Goal: Task Accomplishment & Management: Manage account settings

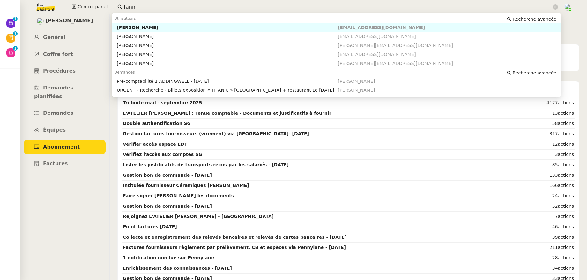
click at [120, 25] on div "[PERSON_NAME]" at bounding box center [227, 28] width 221 height 6
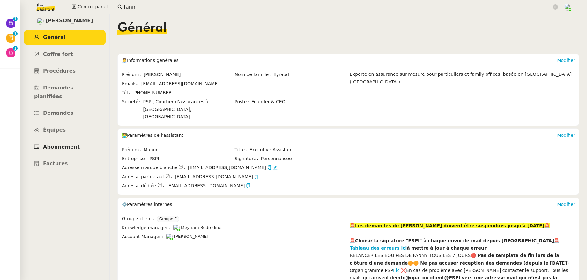
click at [70, 144] on span "Abonnement" at bounding box center [61, 147] width 37 height 6
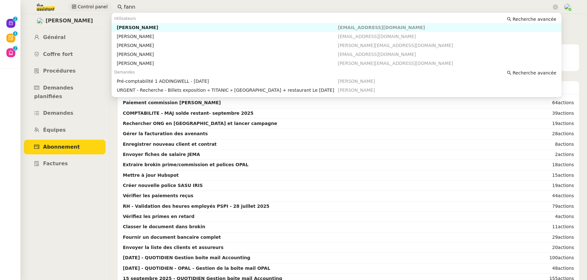
drag, startPoint x: 108, startPoint y: 6, endPoint x: 102, endPoint y: 6, distance: 5.1
click at [102, 6] on div "Control panel fann" at bounding box center [293, 7] width 555 height 14
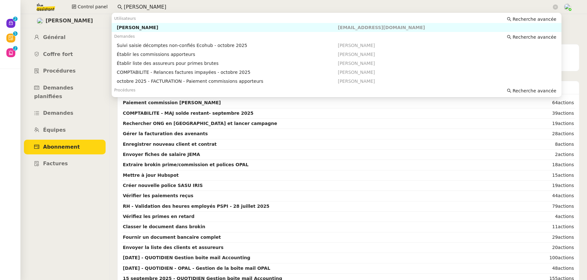
click at [145, 30] on div "[PERSON_NAME]" at bounding box center [227, 28] width 221 height 6
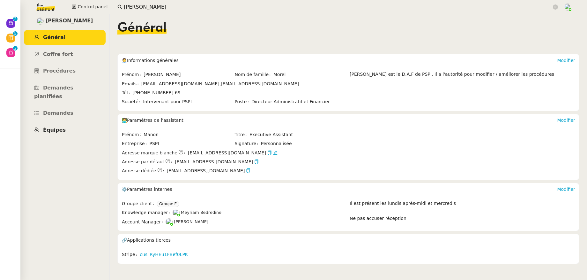
click at [56, 127] on span "Équipes" at bounding box center [54, 130] width 23 height 6
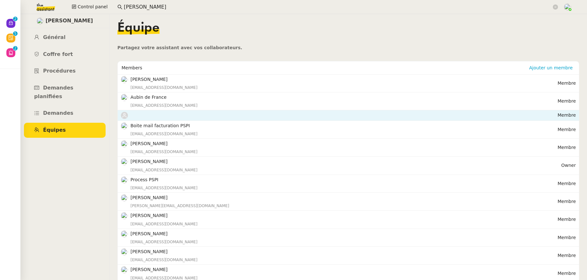
scroll to position [7, 0]
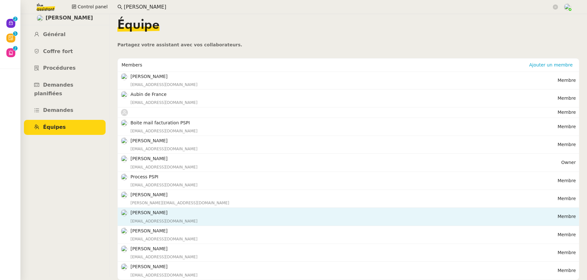
click at [152, 218] on div "[EMAIL_ADDRESS][DOMAIN_NAME]" at bounding box center [343, 221] width 427 height 6
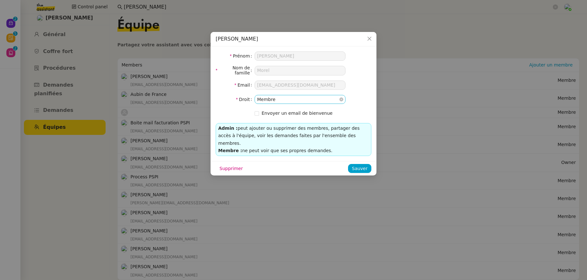
click at [302, 97] on nz-select-item "Membre" at bounding box center [300, 99] width 86 height 8
click at [277, 111] on div "Admin" at bounding box center [300, 111] width 86 height 6
click at [363, 165] on span "Sauver" at bounding box center [360, 168] width 16 height 7
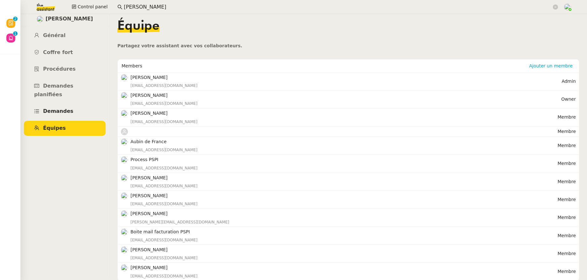
scroll to position [0, 0]
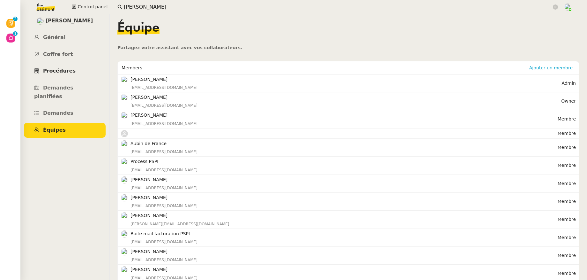
click at [56, 71] on span "Procédures" at bounding box center [59, 71] width 33 height 6
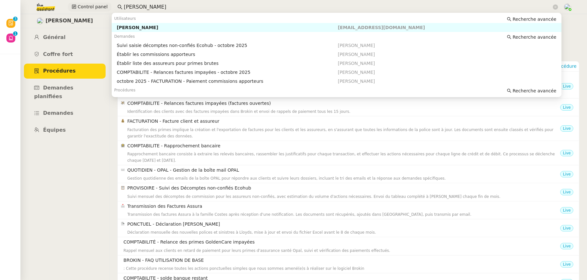
drag, startPoint x: 155, startPoint y: 9, endPoint x: 105, endPoint y: 8, distance: 50.7
click at [105, 8] on div "Control panel [PERSON_NAME]" at bounding box center [293, 7] width 555 height 14
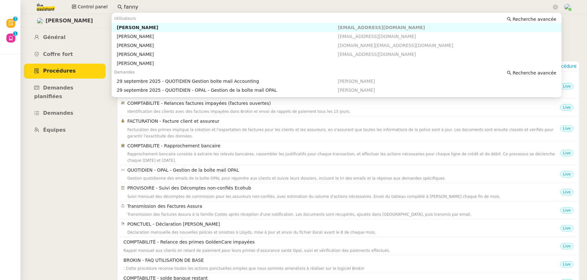
click at [127, 27] on div "[PERSON_NAME]" at bounding box center [227, 28] width 221 height 6
type input "fanny"
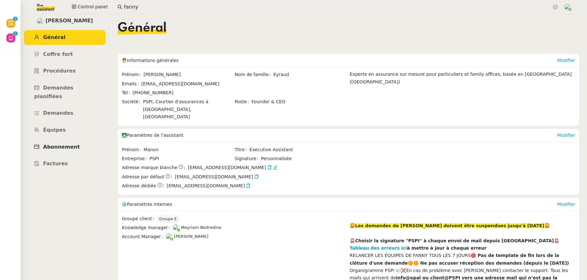
click at [71, 144] on span "Abonnement" at bounding box center [61, 147] width 37 height 6
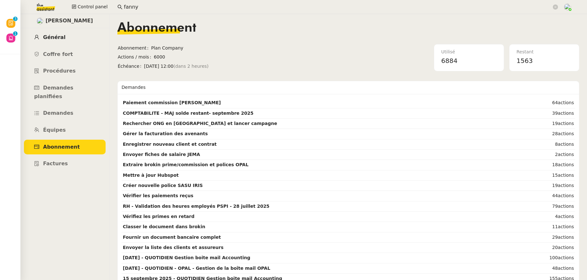
click at [59, 39] on span "Général" at bounding box center [54, 37] width 22 height 6
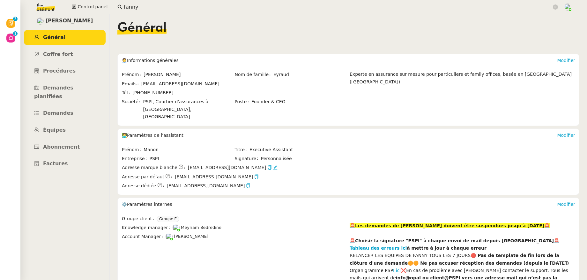
scroll to position [96, 0]
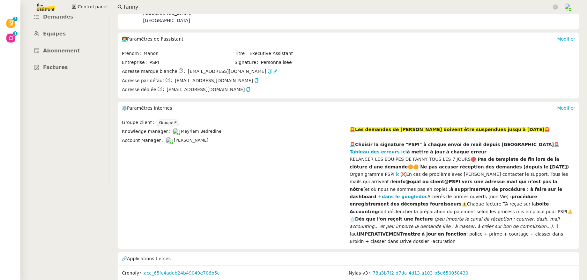
click at [371, 278] on link "cus_Plc2cpVlG86LaU" at bounding box center [390, 281] width 46 height 7
